Goal: Complete application form: Complete application form

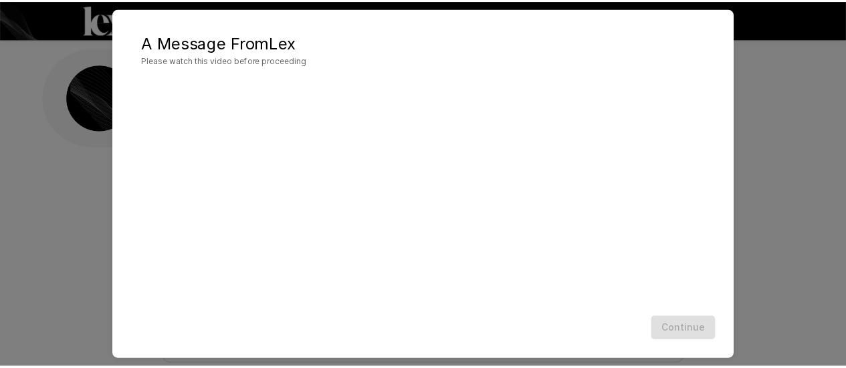
scroll to position [94, 0]
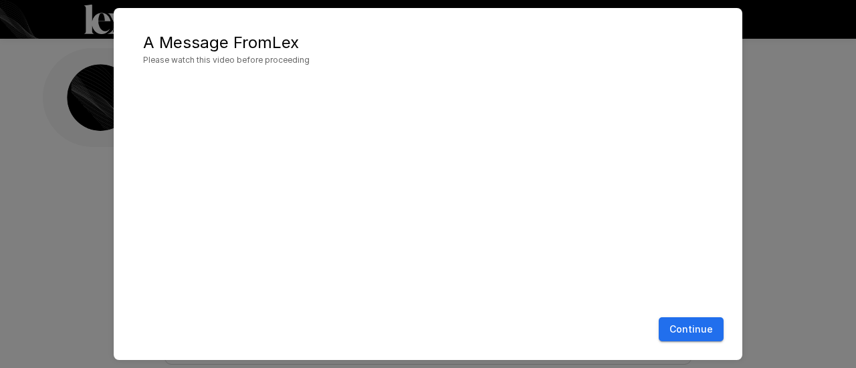
click at [695, 336] on button "Continue" at bounding box center [691, 330] width 65 height 25
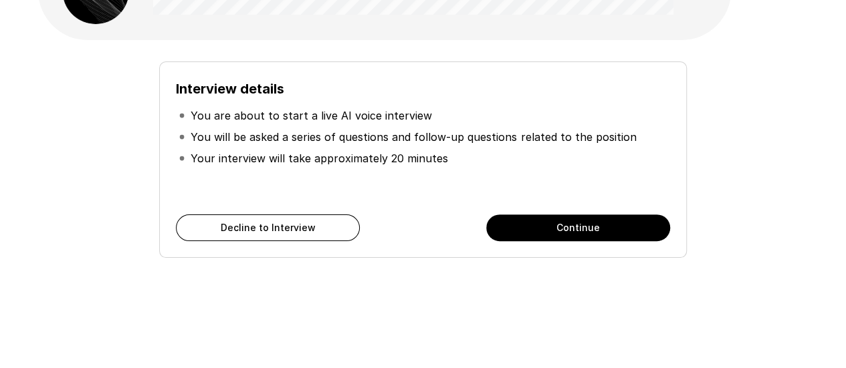
scroll to position [108, 0]
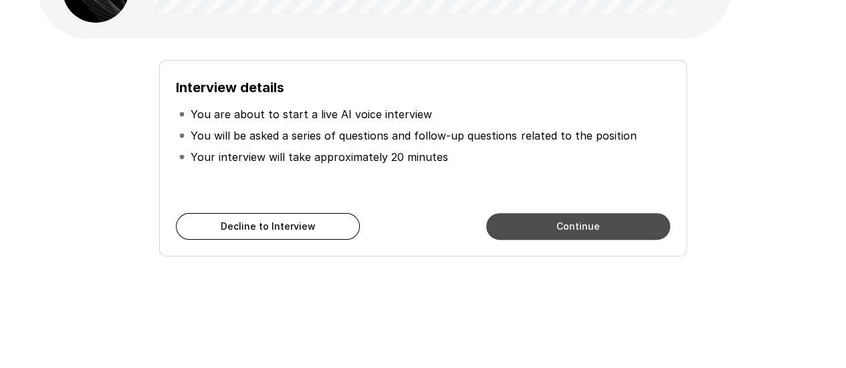
click at [566, 232] on button "Continue" at bounding box center [578, 226] width 184 height 27
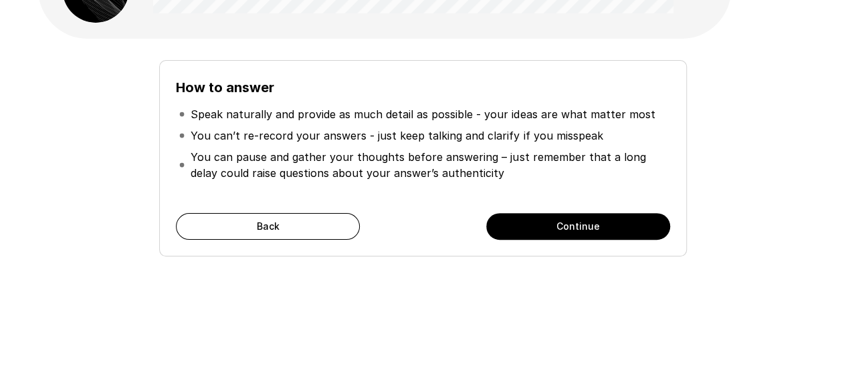
click at [615, 229] on button "Continue" at bounding box center [578, 226] width 184 height 27
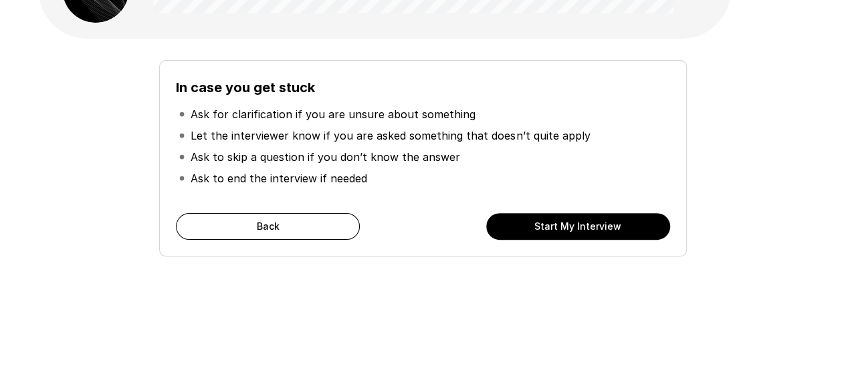
click at [615, 229] on button "Start My Interview" at bounding box center [578, 226] width 184 height 27
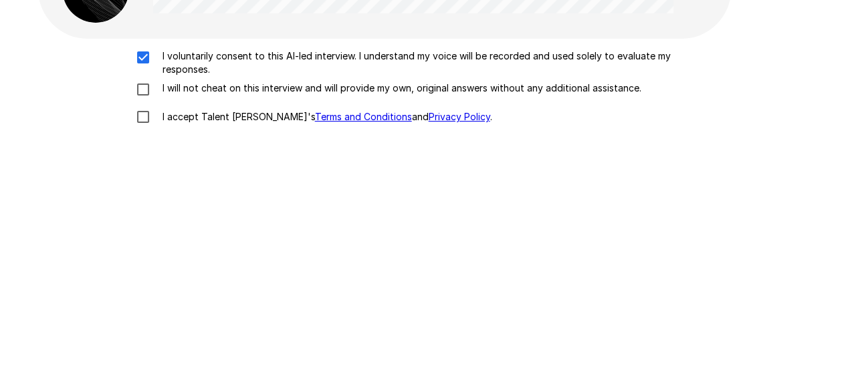
click at [138, 81] on div "I voluntarily consent to this AI-led interview. I understand my voice will be r…" at bounding box center [423, 90] width 760 height 82
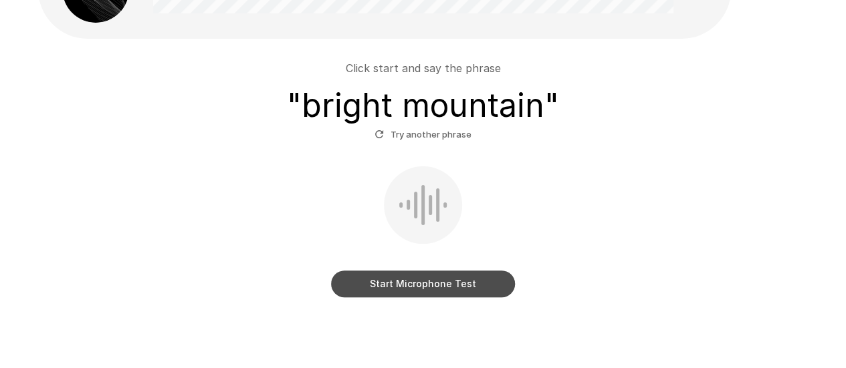
click at [441, 287] on button "Start Microphone Test" at bounding box center [423, 284] width 184 height 27
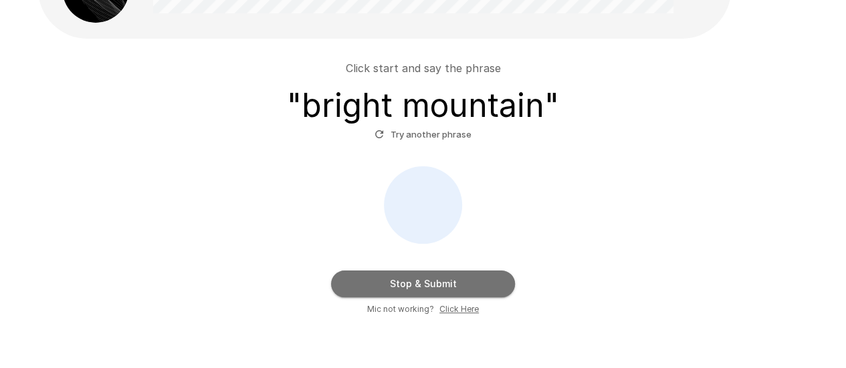
click at [441, 286] on button "Stop & Submit" at bounding box center [423, 284] width 184 height 27
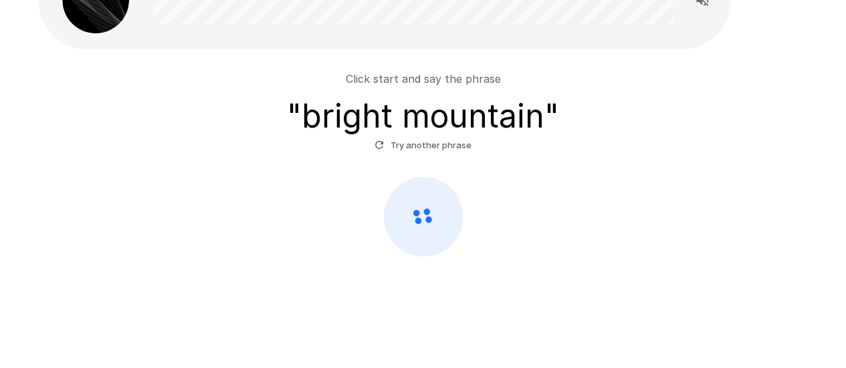
scroll to position [108, 0]
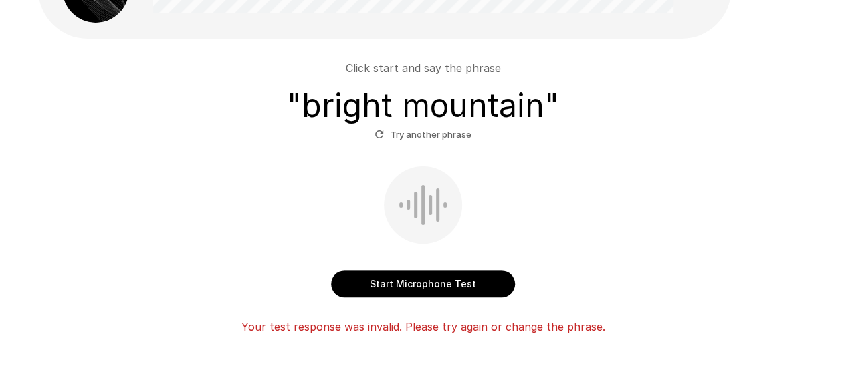
click at [441, 286] on button "Start Microphone Test" at bounding box center [423, 284] width 184 height 27
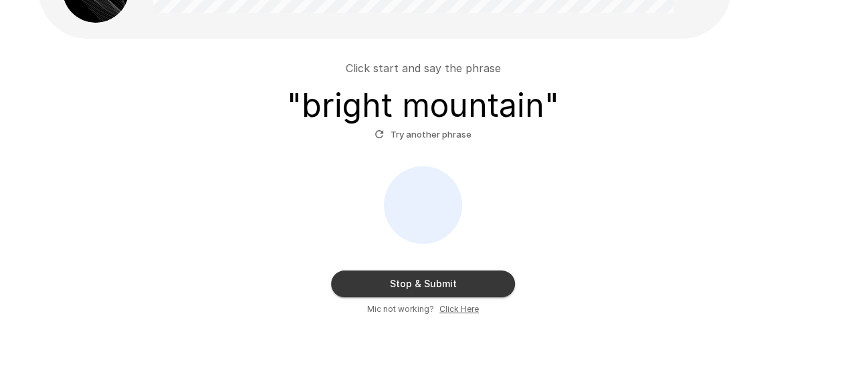
scroll to position [168, 0]
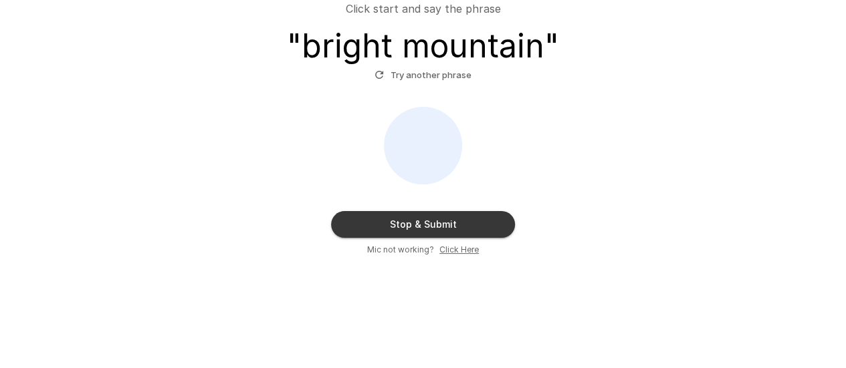
click at [454, 225] on button "Stop & Submit" at bounding box center [423, 224] width 184 height 27
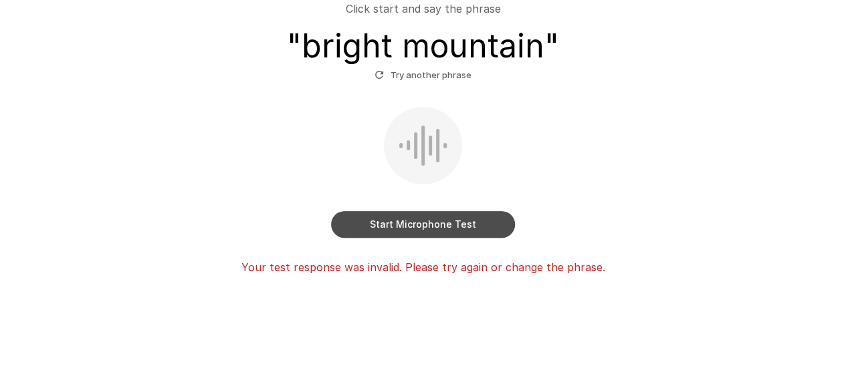
click at [452, 221] on button "Start Microphone Test" at bounding box center [423, 224] width 184 height 27
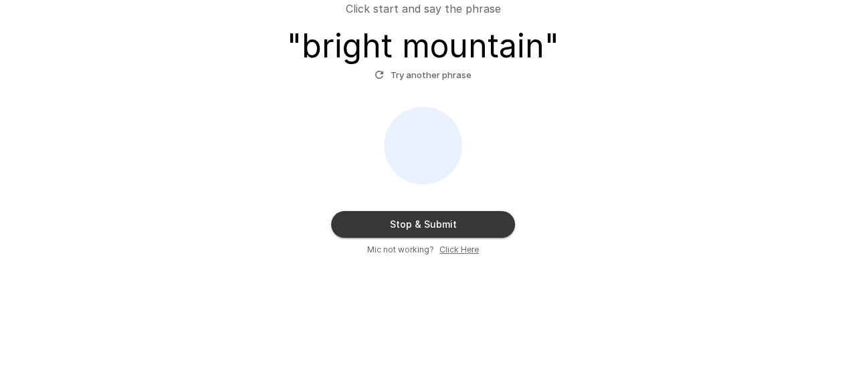
click at [452, 221] on button "Stop & Submit" at bounding box center [423, 224] width 184 height 27
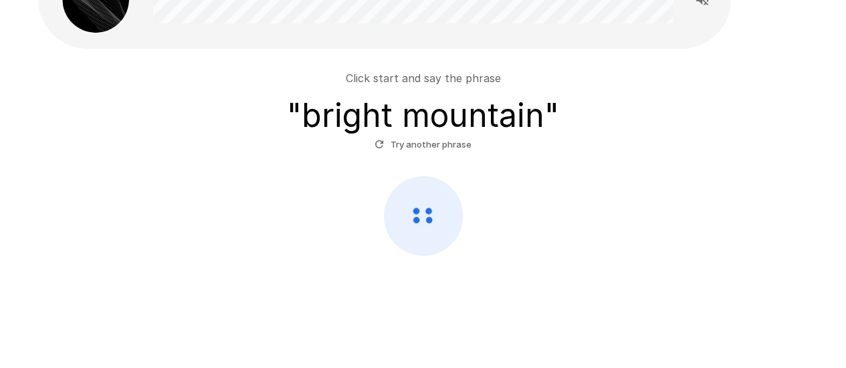
scroll to position [98, 0]
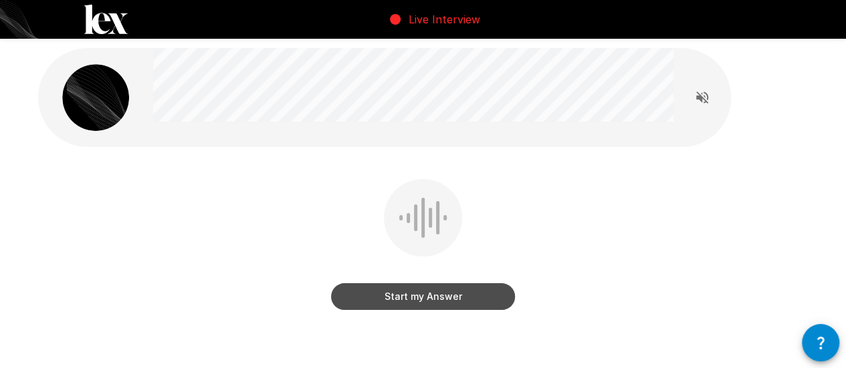
click at [427, 303] on button "Start my Answer" at bounding box center [423, 297] width 184 height 27
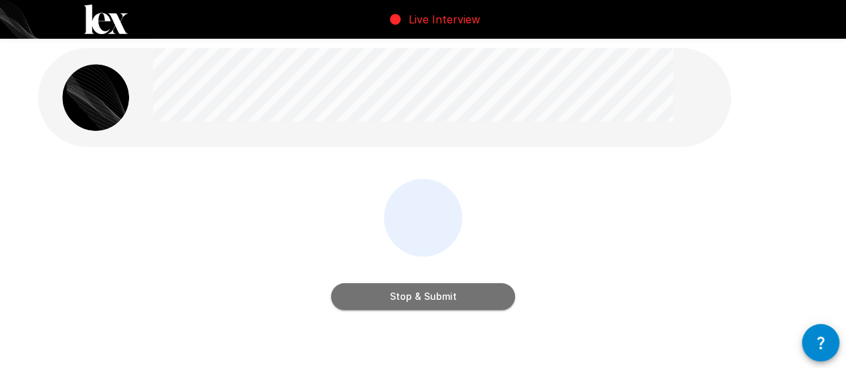
click at [427, 302] on button "Stop & Submit" at bounding box center [423, 297] width 184 height 27
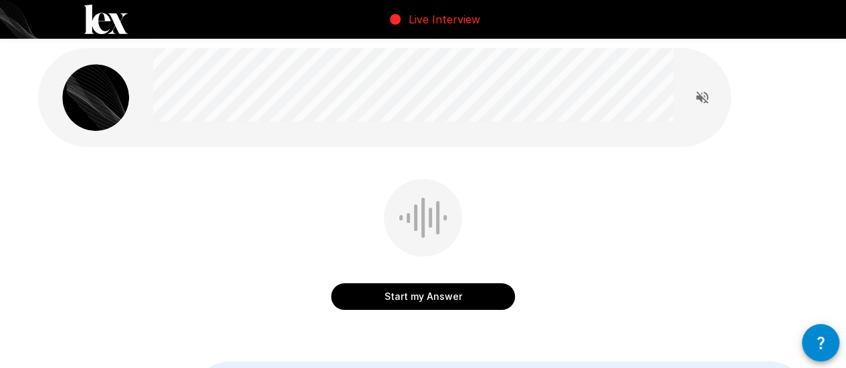
click at [425, 302] on button "Start my Answer" at bounding box center [423, 297] width 184 height 27
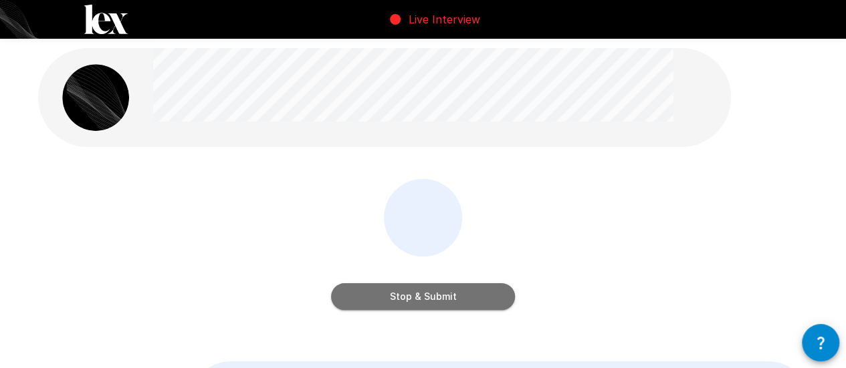
click at [445, 300] on button "Stop & Submit" at bounding box center [423, 297] width 184 height 27
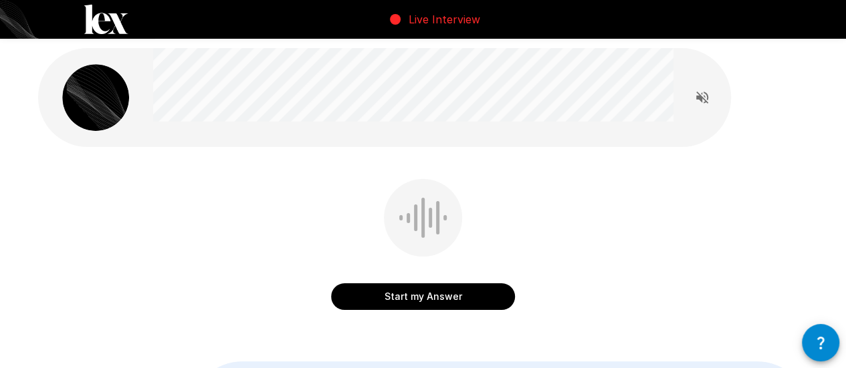
click at [427, 299] on button "Start my Answer" at bounding box center [423, 297] width 184 height 27
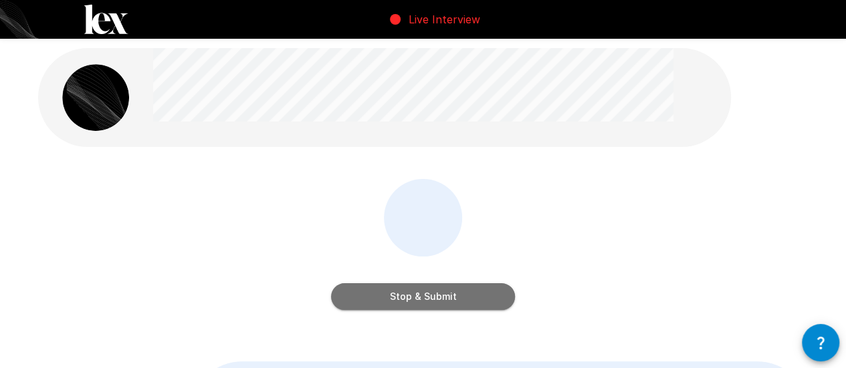
click at [428, 303] on button "Stop & Submit" at bounding box center [423, 297] width 184 height 27
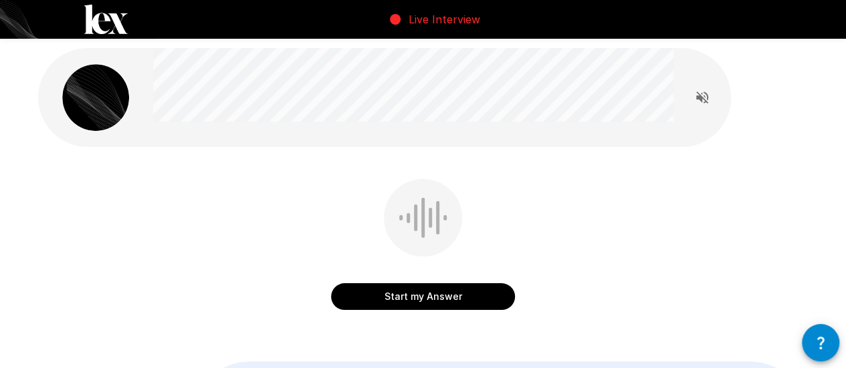
click at [450, 302] on button "Start my Answer" at bounding box center [423, 297] width 184 height 27
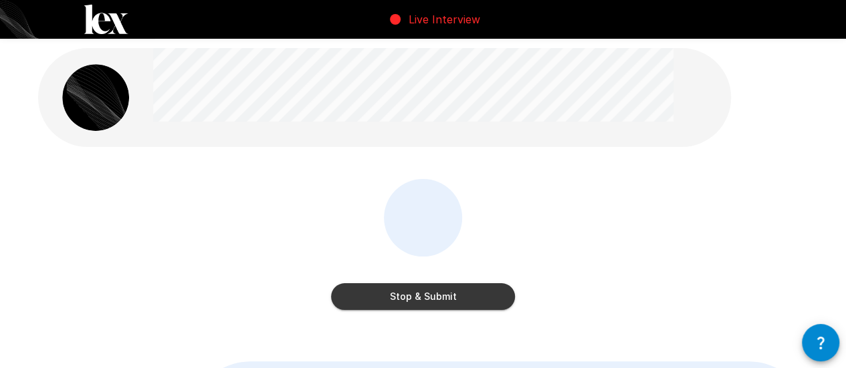
click at [451, 302] on button "Stop & Submit" at bounding box center [423, 297] width 184 height 27
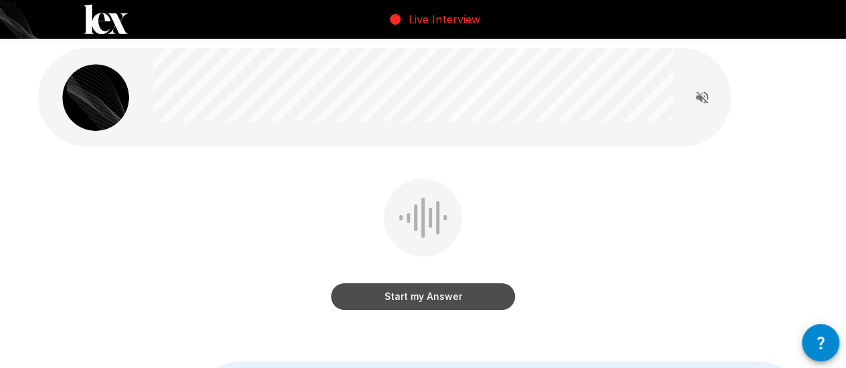
click at [437, 300] on button "Start my Answer" at bounding box center [423, 297] width 184 height 27
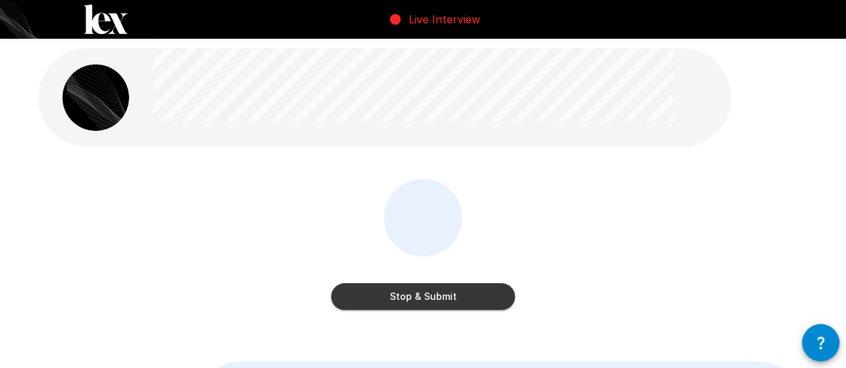
click at [451, 295] on button "Stop & Submit" at bounding box center [423, 297] width 184 height 27
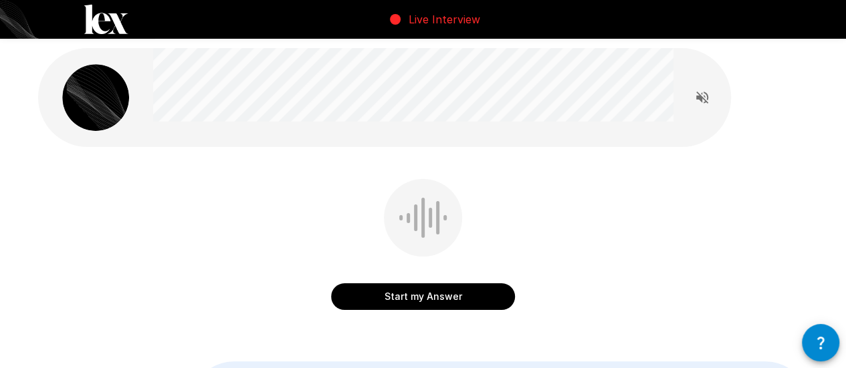
click at [416, 299] on button "Start my Answer" at bounding box center [423, 297] width 184 height 27
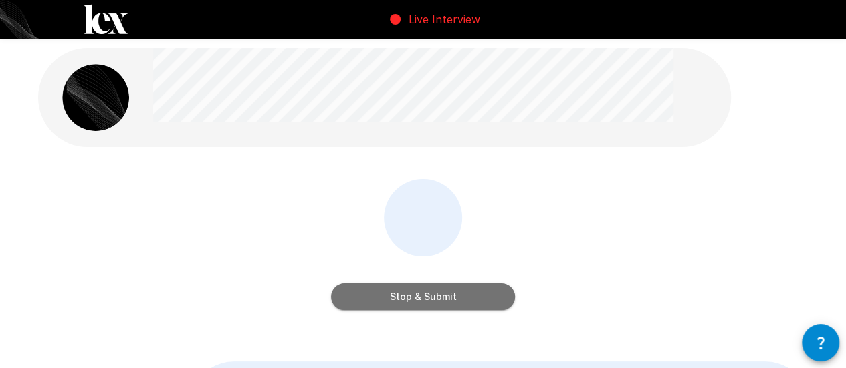
click at [416, 298] on button "Stop & Submit" at bounding box center [423, 297] width 184 height 27
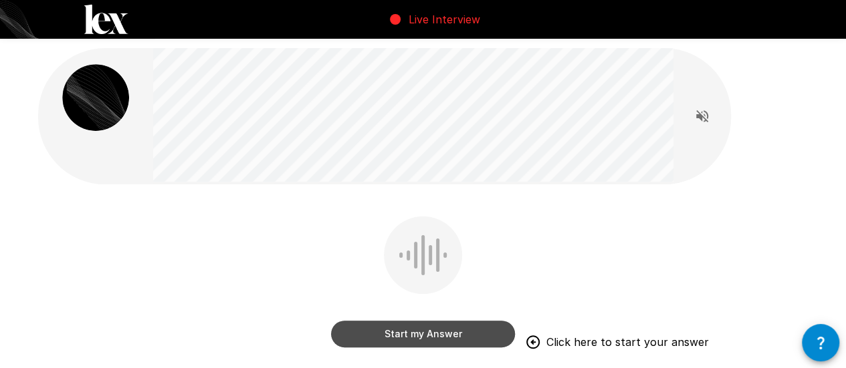
click at [413, 335] on button "Start my Answer" at bounding box center [423, 334] width 184 height 27
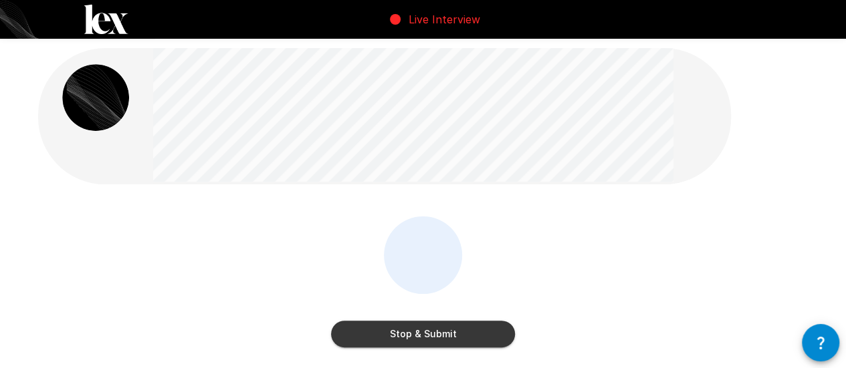
click at [417, 334] on button "Stop & Submit" at bounding box center [423, 334] width 184 height 27
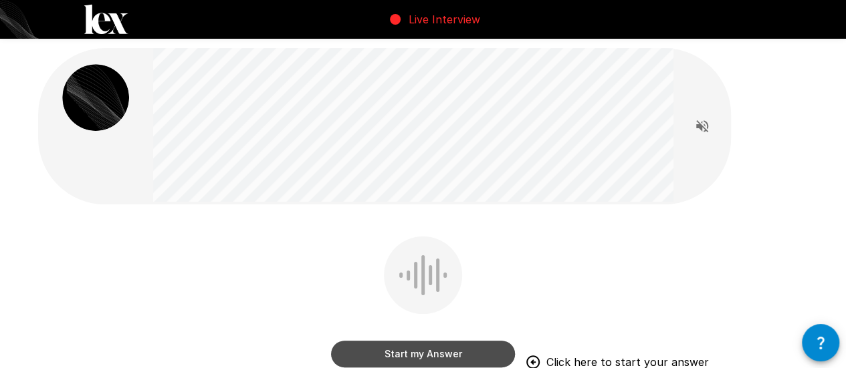
click at [451, 347] on button "Start my Answer" at bounding box center [423, 354] width 184 height 27
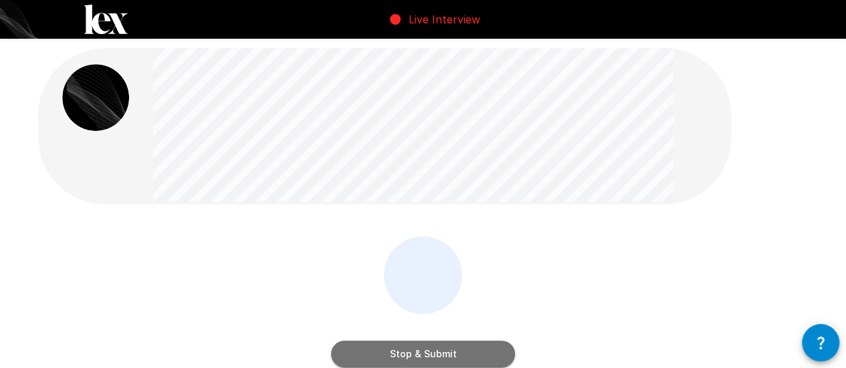
click at [461, 355] on button "Stop & Submit" at bounding box center [423, 354] width 184 height 27
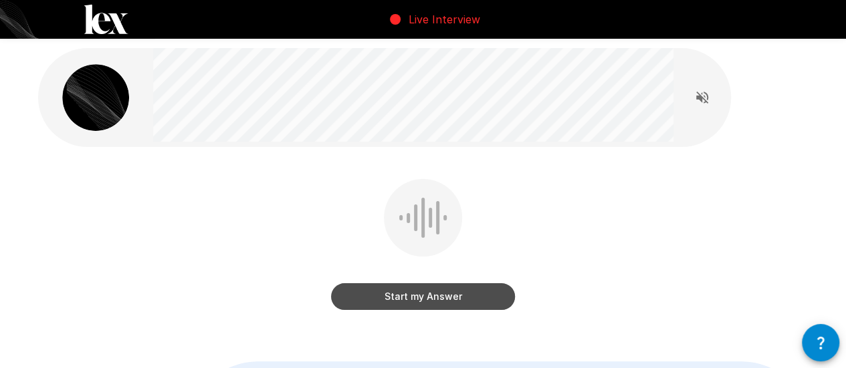
click at [401, 294] on button "Start my Answer" at bounding box center [423, 297] width 184 height 27
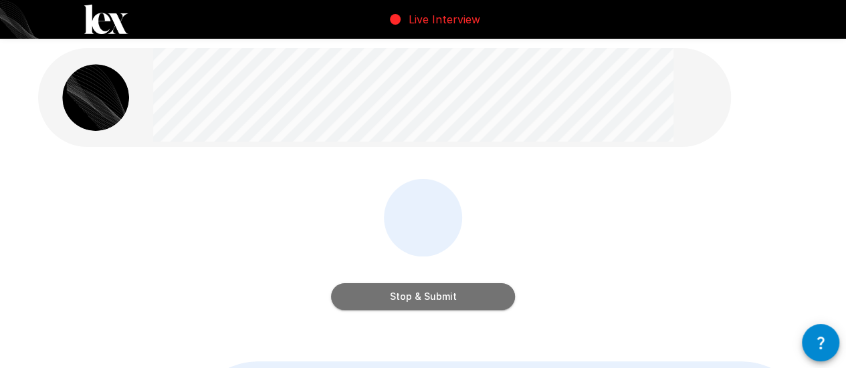
click at [407, 300] on button "Stop & Submit" at bounding box center [423, 297] width 184 height 27
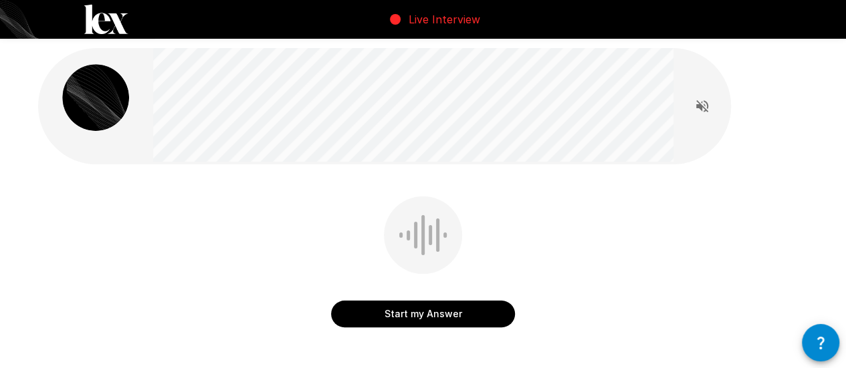
click at [415, 323] on button "Start my Answer" at bounding box center [423, 314] width 184 height 27
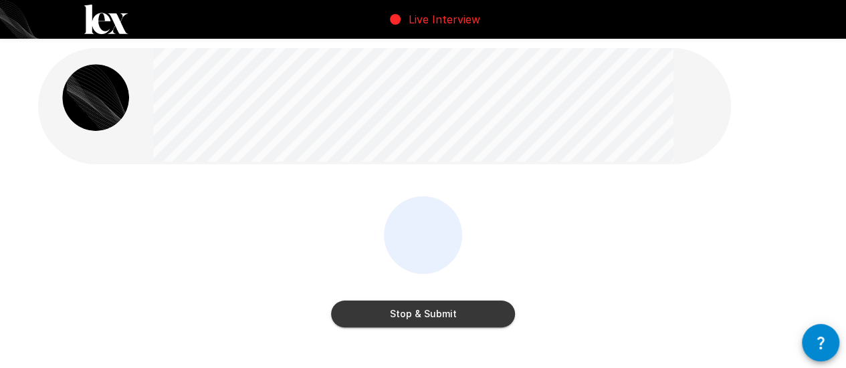
click at [415, 308] on button "Stop & Submit" at bounding box center [423, 314] width 184 height 27
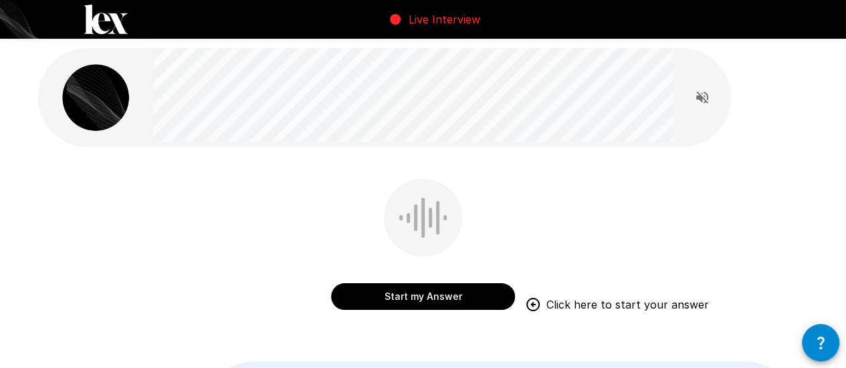
click at [417, 280] on div "Start my Answer Click here to start your answer" at bounding box center [423, 283] width 184 height 53
click at [417, 294] on button "Start my Answer" at bounding box center [423, 297] width 184 height 27
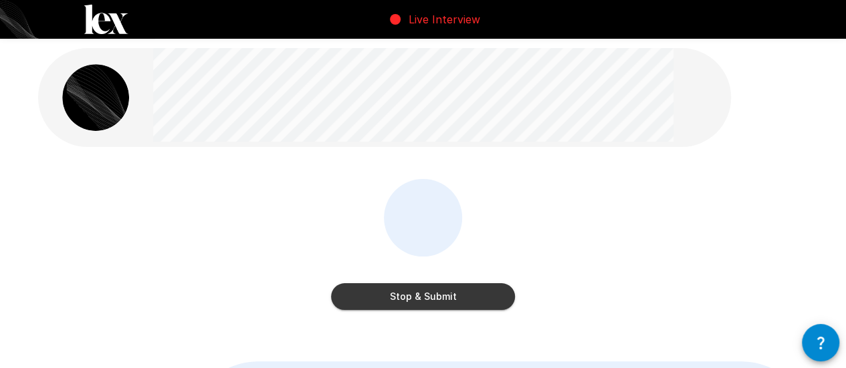
click at [450, 295] on button "Stop & Submit" at bounding box center [423, 297] width 184 height 27
click at [387, 267] on div "Stop & Submit" at bounding box center [423, 283] width 184 height 53
click at [391, 302] on button "Stop & Submit" at bounding box center [423, 297] width 184 height 27
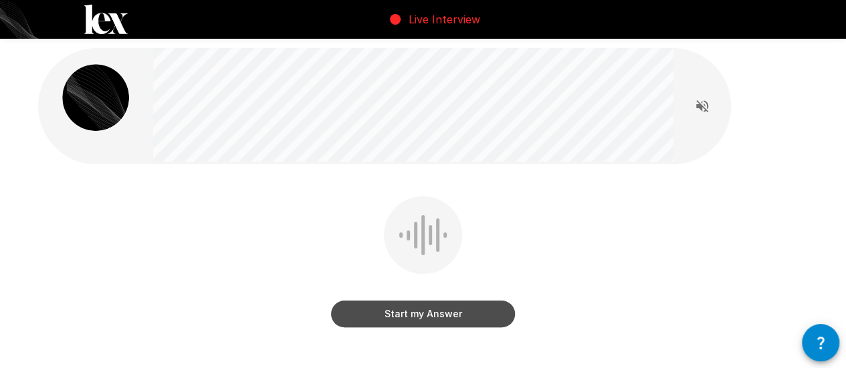
click at [395, 306] on button "Start my Answer" at bounding box center [423, 314] width 184 height 27
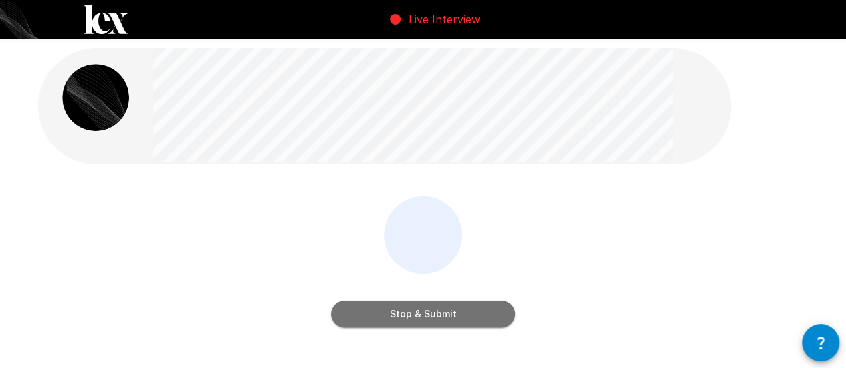
click at [407, 311] on button "Stop & Submit" at bounding box center [423, 314] width 184 height 27
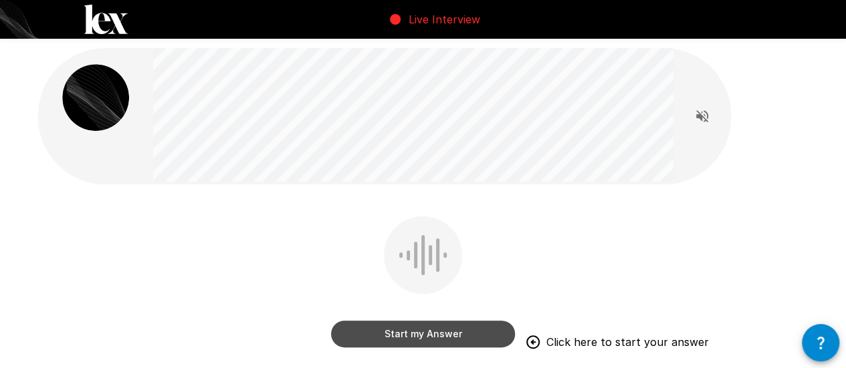
click at [392, 336] on button "Start my Answer" at bounding box center [423, 334] width 184 height 27
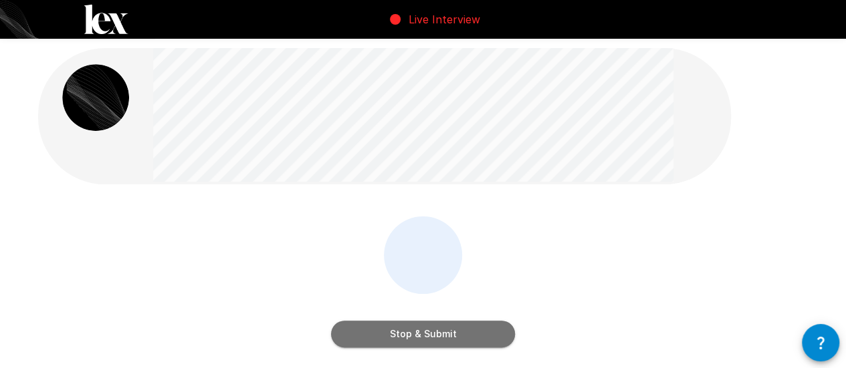
click at [393, 335] on button "Stop & Submit" at bounding box center [423, 334] width 184 height 27
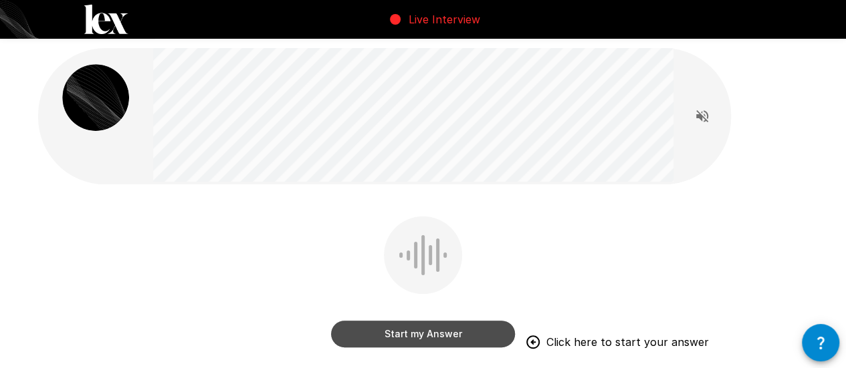
click at [399, 338] on button "Start my Answer" at bounding box center [423, 334] width 184 height 27
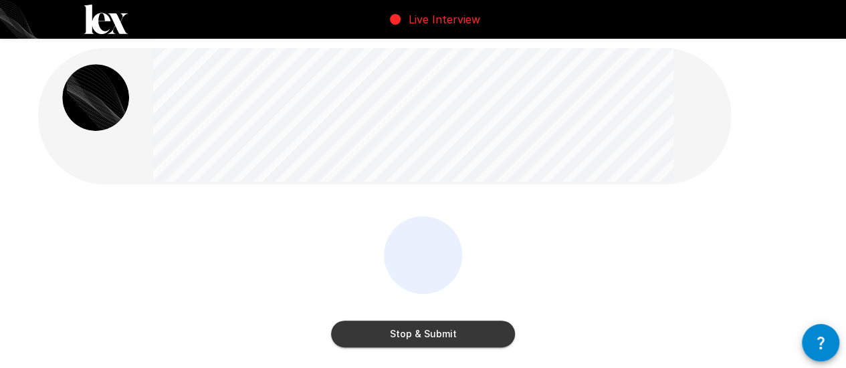
click at [449, 348] on div "Stop & Submit" at bounding box center [423, 285] width 184 height 136
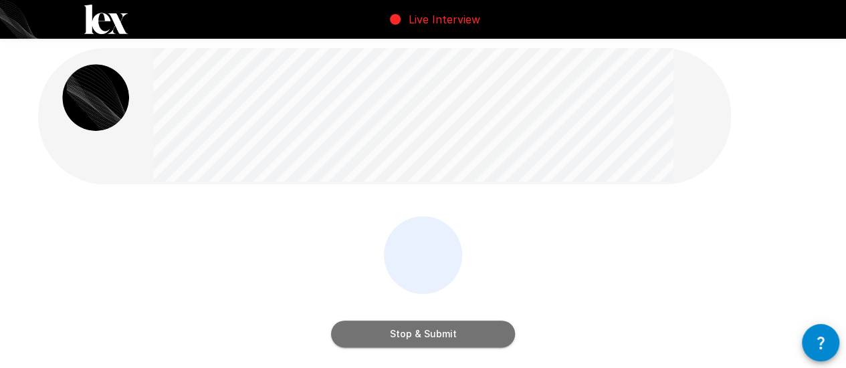
click at [449, 338] on button "Stop & Submit" at bounding box center [423, 334] width 184 height 27
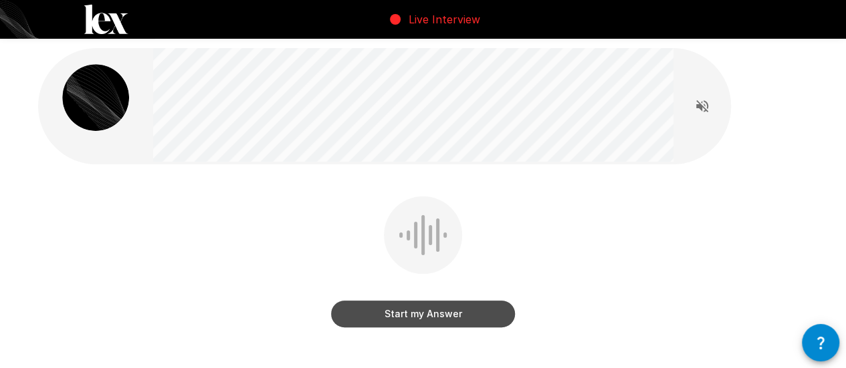
click at [456, 310] on button "Start my Answer" at bounding box center [423, 314] width 184 height 27
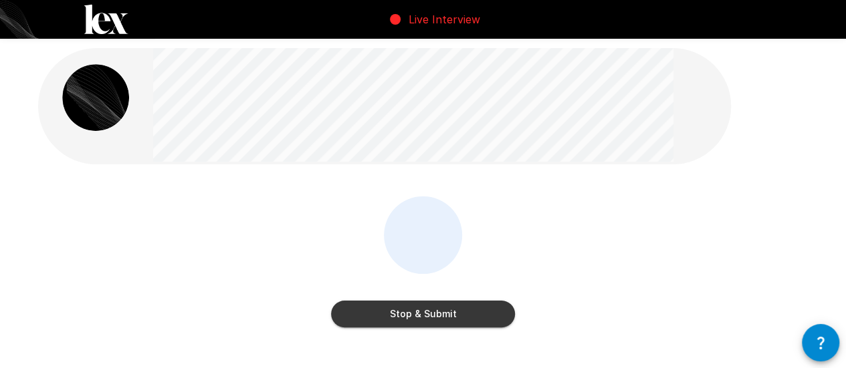
click at [455, 307] on button "Stop & Submit" at bounding box center [423, 314] width 184 height 27
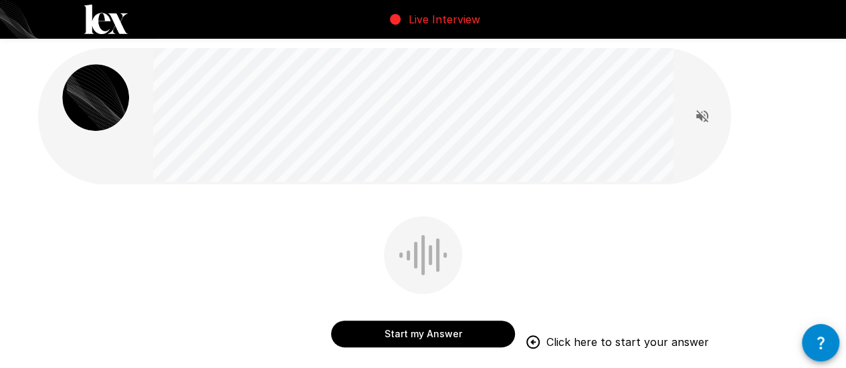
click at [440, 331] on button "Start my Answer" at bounding box center [423, 334] width 184 height 27
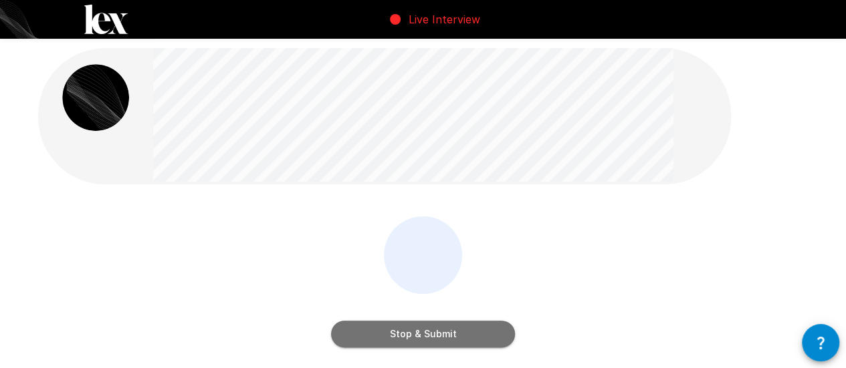
click at [435, 332] on button "Stop & Submit" at bounding box center [423, 334] width 184 height 27
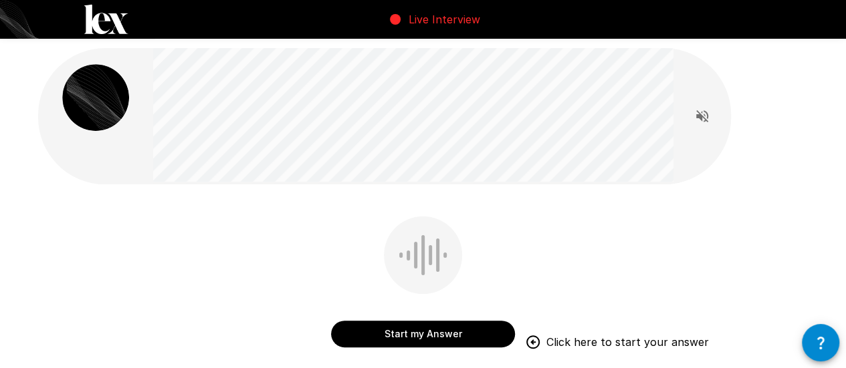
click at [399, 340] on button "Start my Answer" at bounding box center [423, 334] width 184 height 27
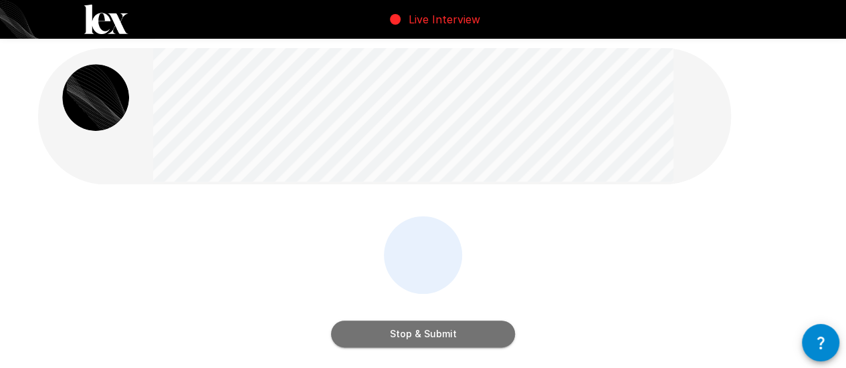
click at [447, 336] on button "Stop & Submit" at bounding box center [423, 334] width 184 height 27
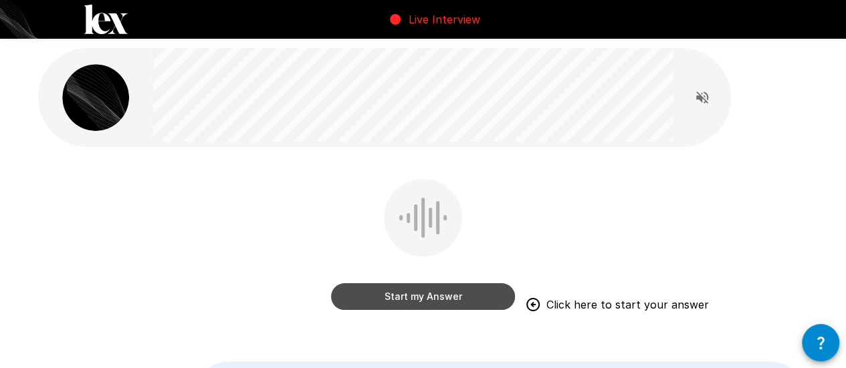
click at [395, 292] on button "Start my Answer" at bounding box center [423, 297] width 184 height 27
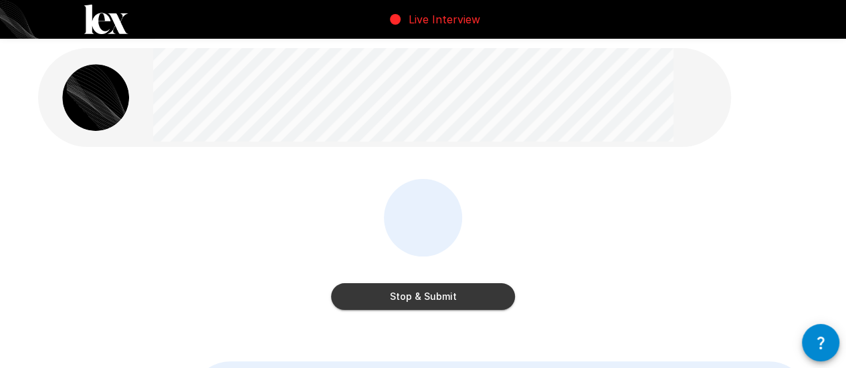
click at [435, 300] on button "Stop & Submit" at bounding box center [423, 297] width 184 height 27
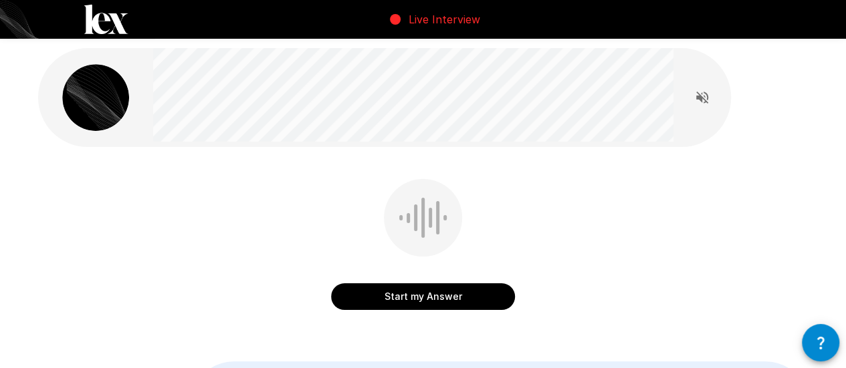
click at [435, 300] on button "Start my Answer" at bounding box center [423, 297] width 184 height 27
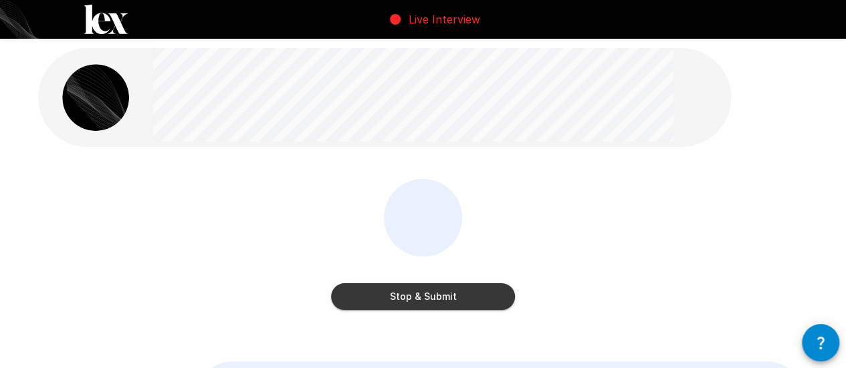
click at [443, 303] on button "Stop & Submit" at bounding box center [423, 297] width 184 height 27
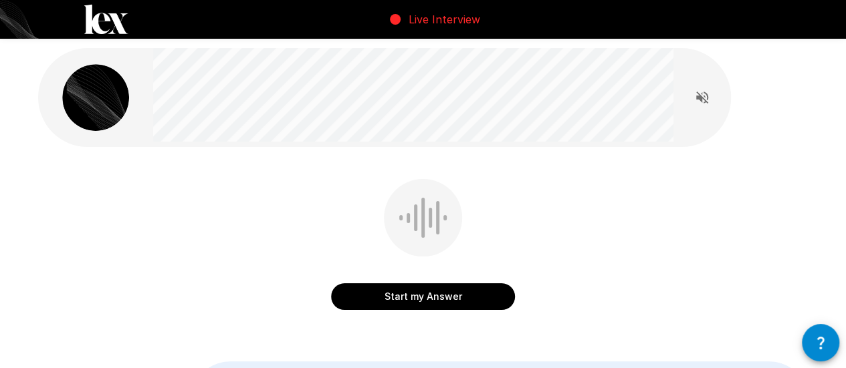
click at [443, 299] on button "Start my Answer" at bounding box center [423, 297] width 184 height 27
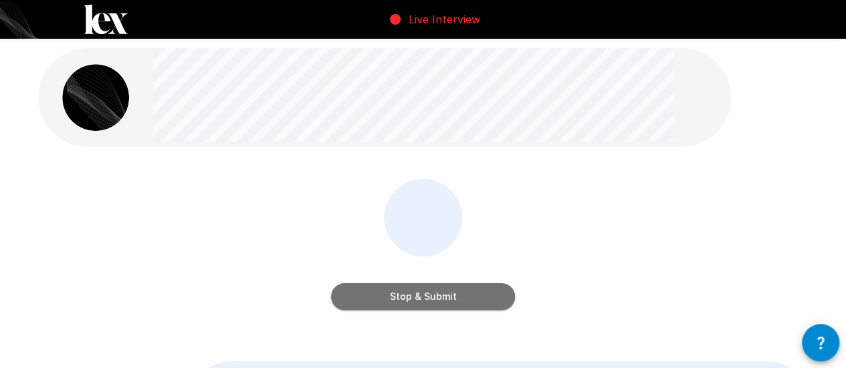
click at [443, 299] on button "Stop & Submit" at bounding box center [423, 297] width 184 height 27
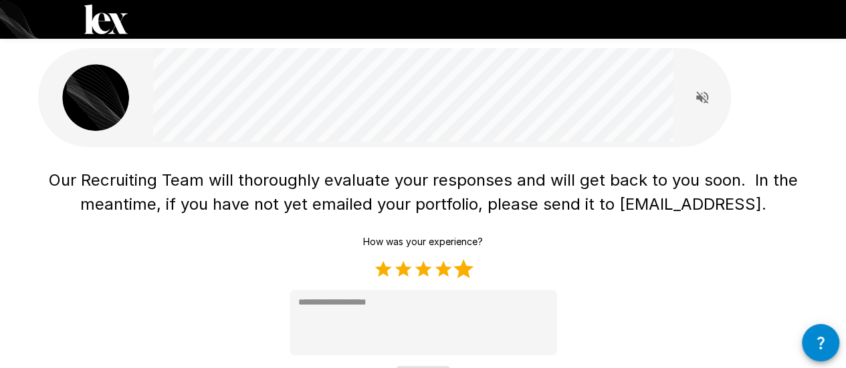
click at [462, 274] on label "5 Stars" at bounding box center [463, 269] width 20 height 20
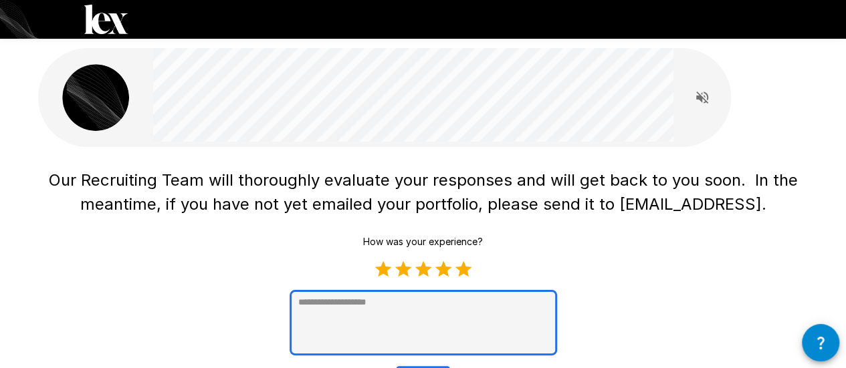
type textarea "*"
click at [419, 307] on textarea at bounding box center [423, 323] width 267 height 66
type textarea "*"
type textarea "**"
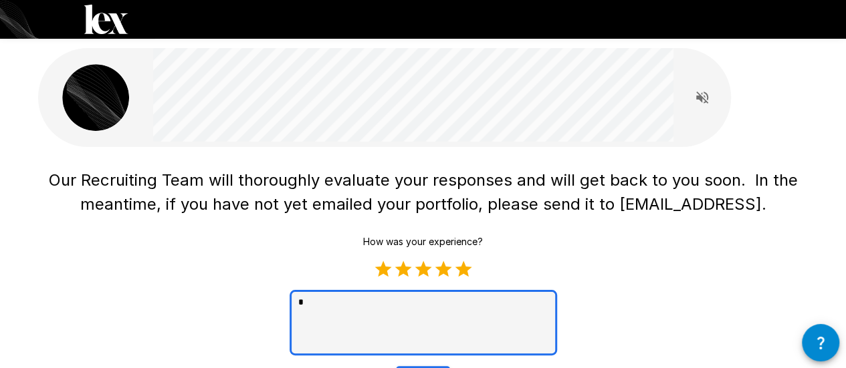
type textarea "*"
type textarea "***"
type textarea "*"
type textarea "****"
type textarea "*"
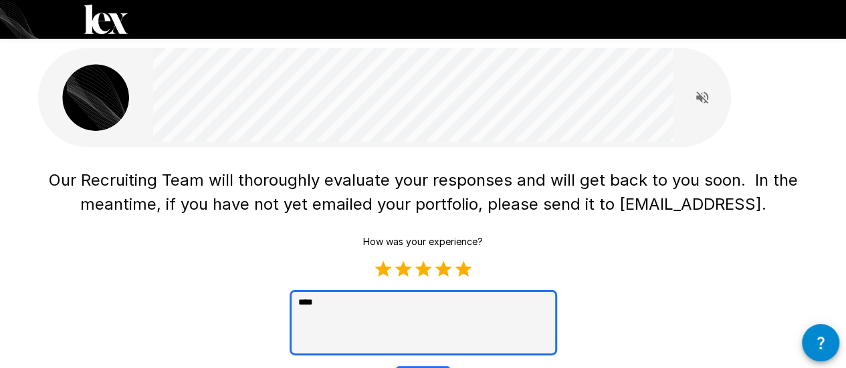
type textarea "****"
type textarea "*"
type textarea "******"
type textarea "*"
type textarea "*******"
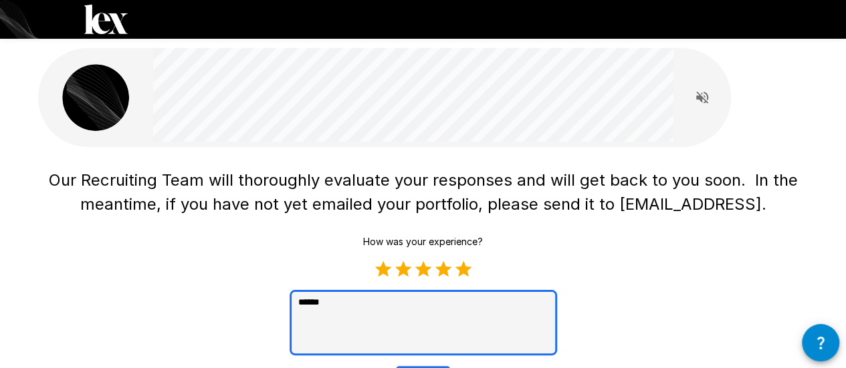
type textarea "*"
type textarea "********"
type textarea "*"
type textarea "********"
type textarea "*"
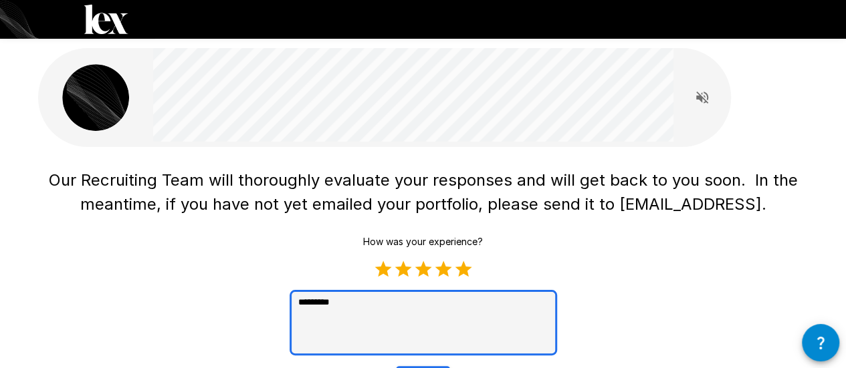
type textarea "**********"
type textarea "*"
type textarea "**********"
type textarea "*"
type textarea "**********"
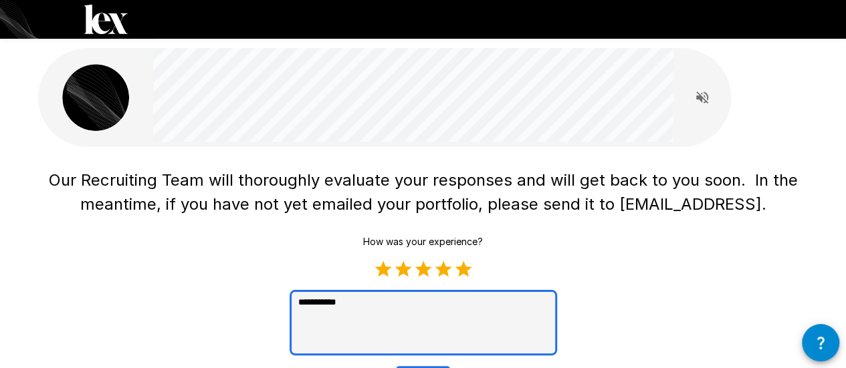
type textarea "*"
type textarea "**********"
type textarea "*"
type textarea "**********"
type textarea "*"
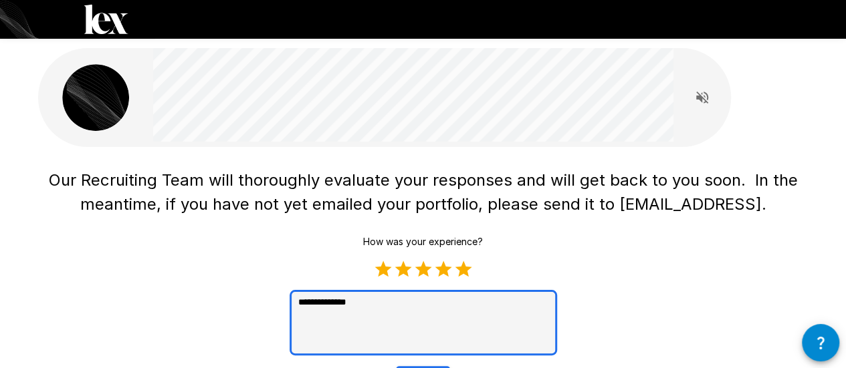
type textarea "**********"
type textarea "*"
type textarea "**********"
type textarea "*"
type textarea "**********"
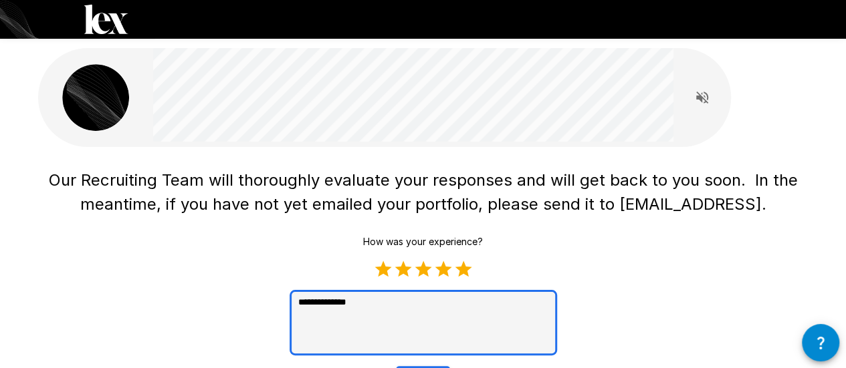
type textarea "*"
type textarea "**********"
type textarea "*"
type textarea "**********"
type textarea "*"
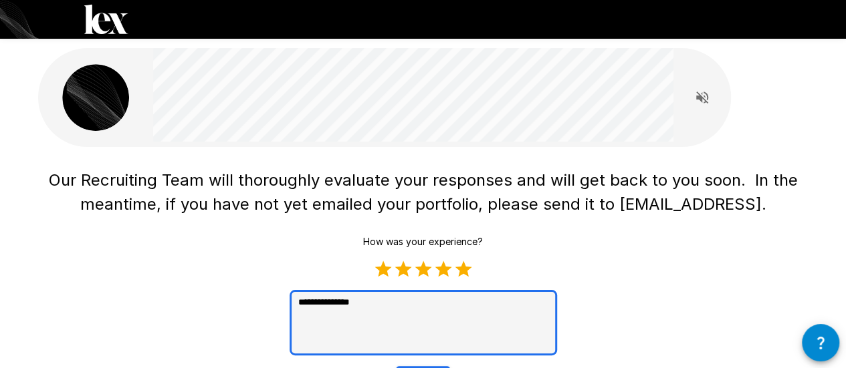
type textarea "**********"
type textarea "*"
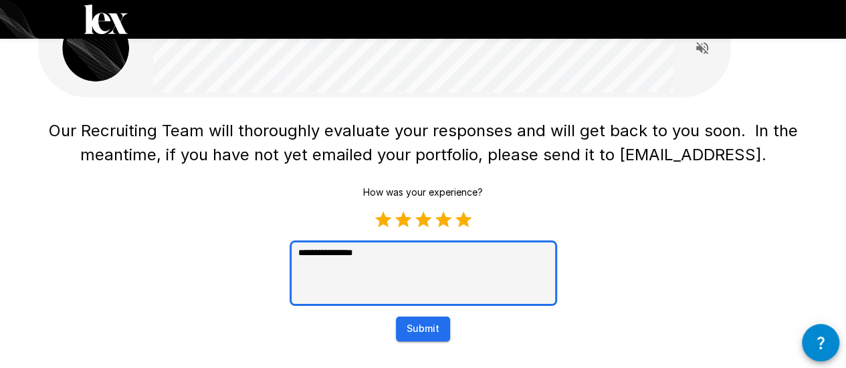
scroll to position [52, 0]
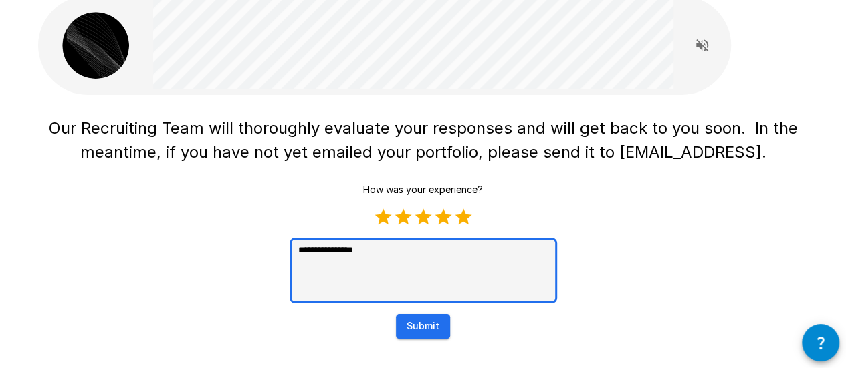
type textarea "**********"
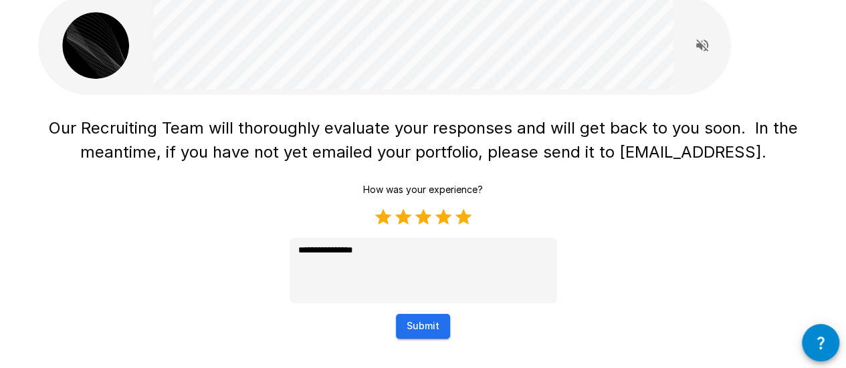
type textarea "*"
click at [433, 319] on button "Submit" at bounding box center [423, 326] width 54 height 25
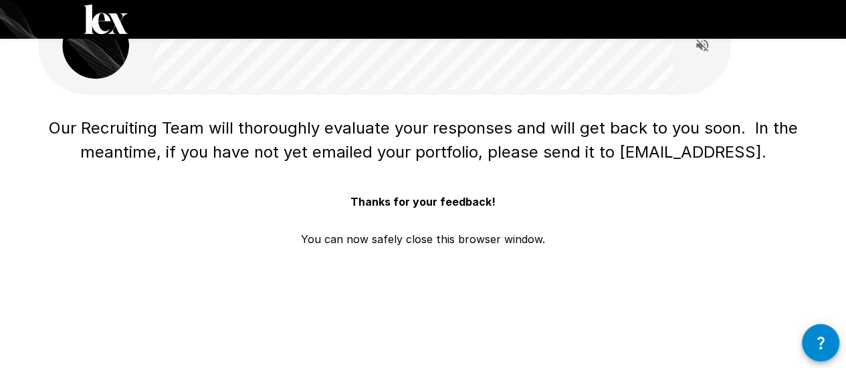
scroll to position [0, 0]
